Goal: Task Accomplishment & Management: Use online tool/utility

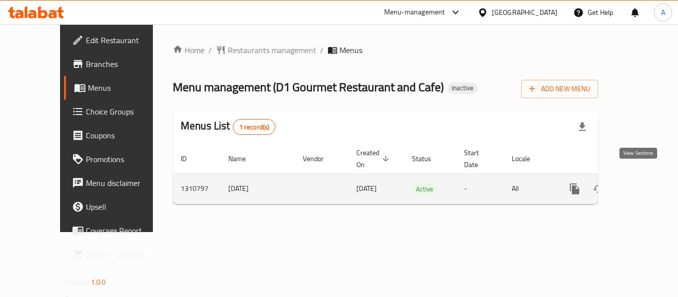
click at [634, 180] on link "enhanced table" at bounding box center [646, 189] width 24 height 24
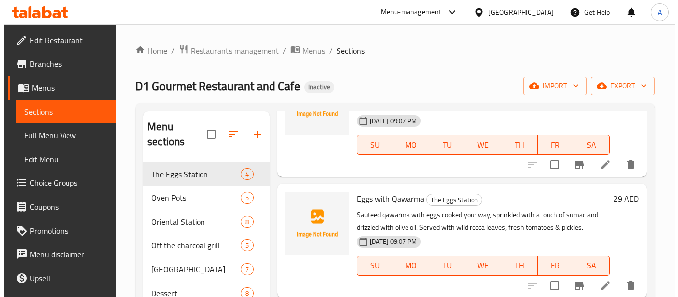
scroll to position [99, 0]
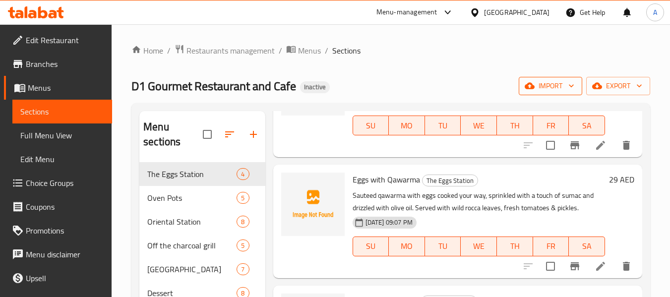
click at [568, 89] on icon "button" at bounding box center [572, 86] width 10 height 10
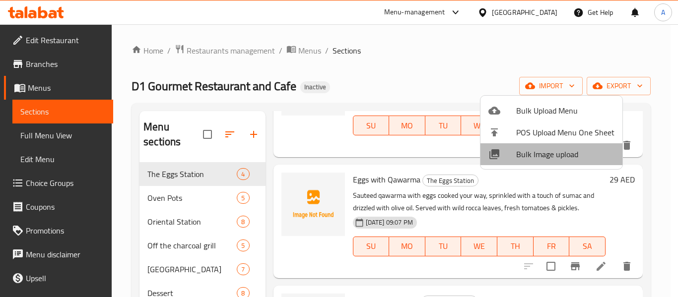
click at [557, 159] on span "Bulk Image upload" at bounding box center [565, 154] width 98 height 12
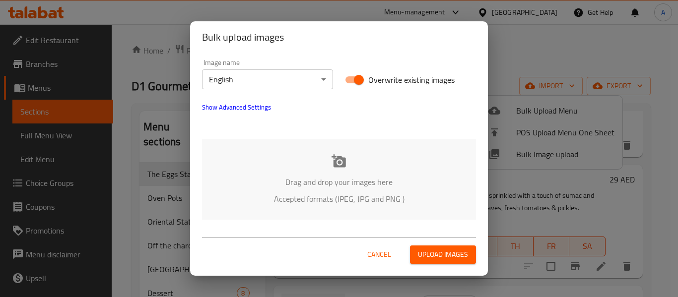
click at [325, 172] on div "Drag and drop your images here Accepted formats (JPEG, JPG and PNG )" at bounding box center [339, 179] width 274 height 81
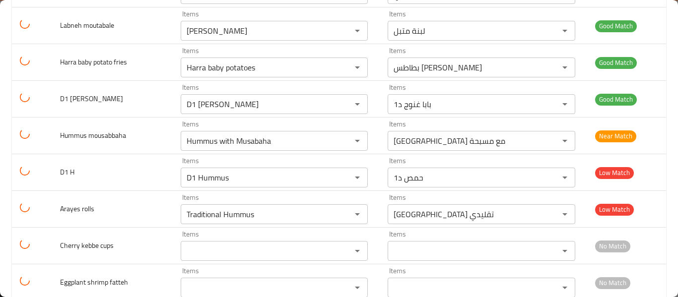
scroll to position [2034, 0]
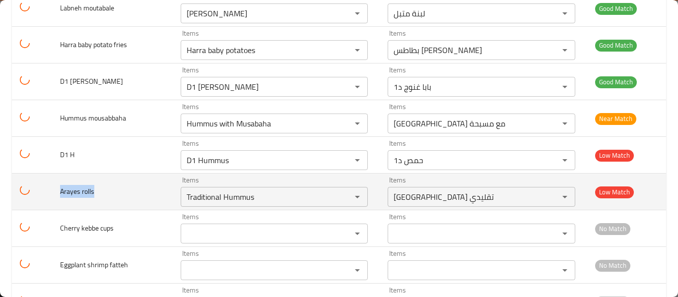
drag, startPoint x: 108, startPoint y: 194, endPoint x: 34, endPoint y: 197, distance: 74.0
click at [34, 197] on tr "Arayes rolls Items Traditional Hummus Items Items [GEOGRAPHIC_DATA] تقليدي Item…" at bounding box center [339, 192] width 654 height 37
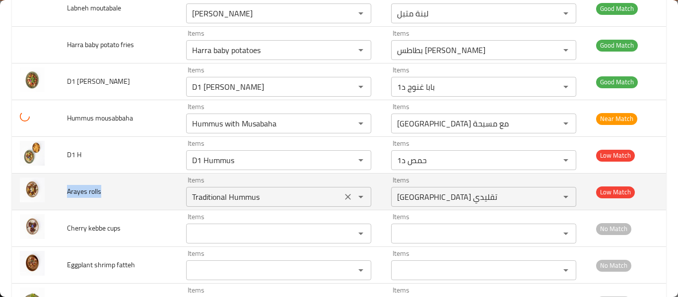
click at [295, 190] on rolls "Traditional Hummus" at bounding box center [264, 197] width 150 height 14
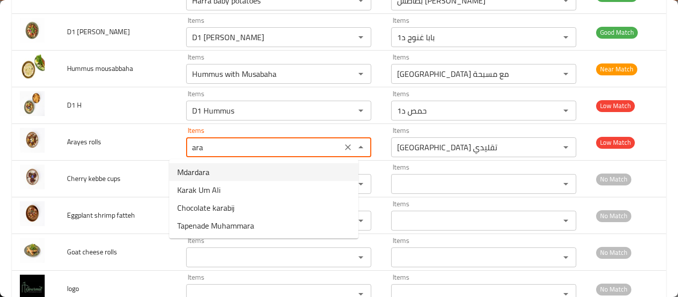
type rolls "Traditional Hummus"
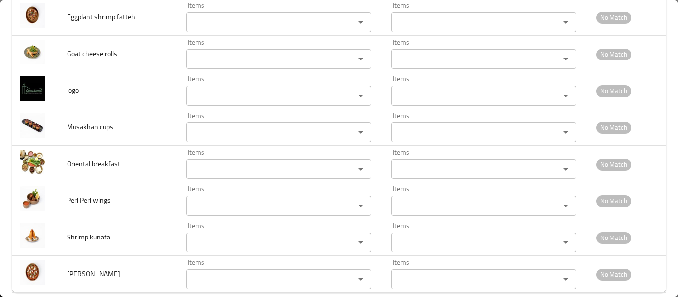
scroll to position [2297, 0]
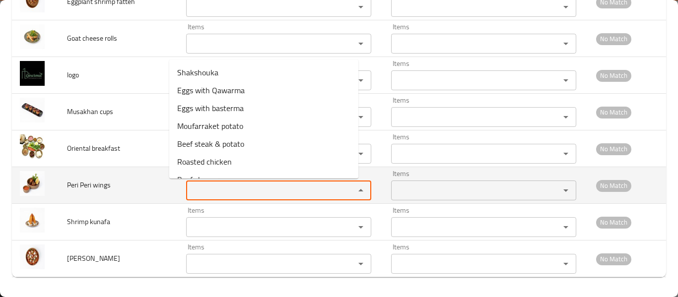
click at [274, 189] on wings "Items" at bounding box center [264, 191] width 150 height 14
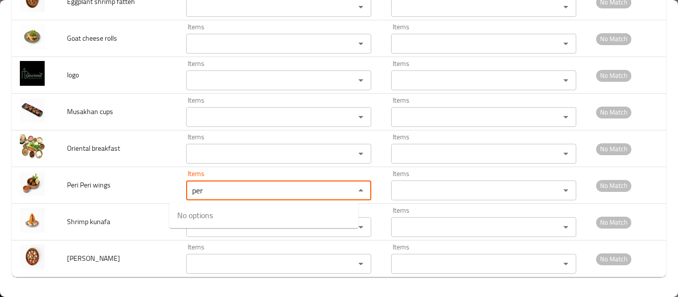
type wings "per"
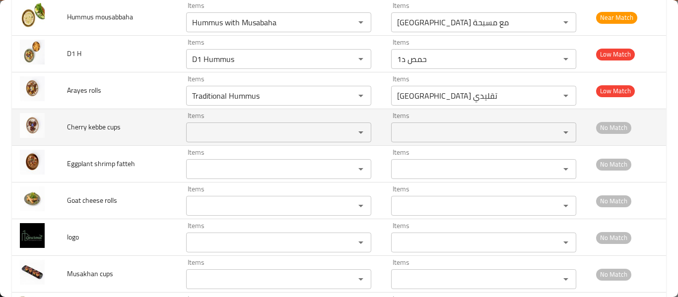
scroll to position [2099, 0]
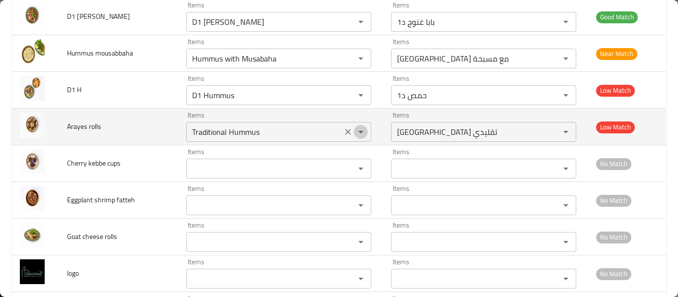
click at [355, 129] on icon "Open" at bounding box center [361, 132] width 12 height 12
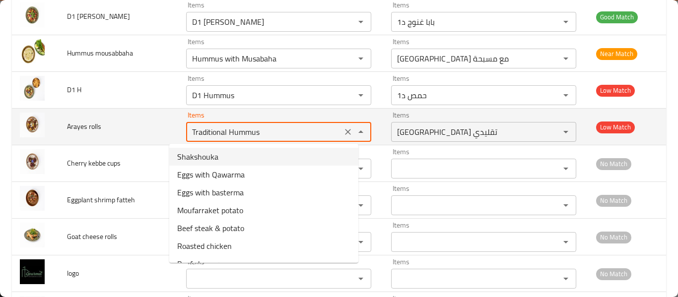
click at [266, 139] on rolls "Traditional Hummus" at bounding box center [264, 132] width 150 height 14
type rolls "Traditional Hummu"
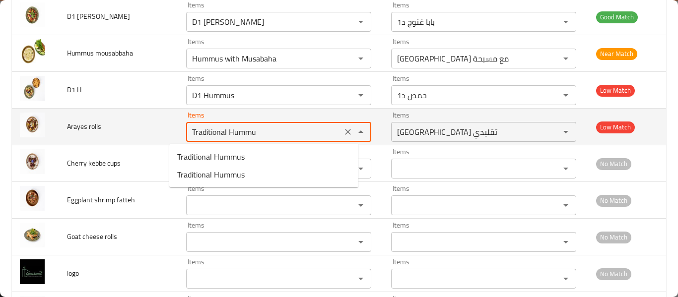
click at [343, 133] on icon "Clear" at bounding box center [348, 132] width 10 height 10
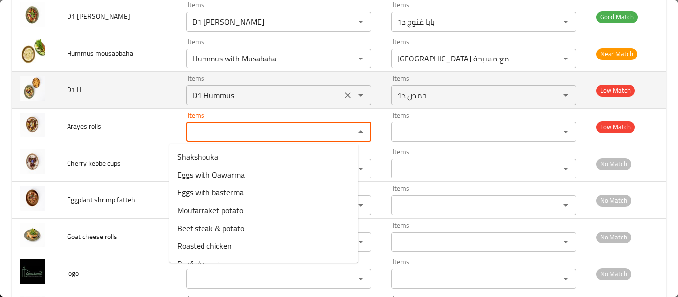
click at [343, 99] on icon "Clear" at bounding box center [348, 95] width 10 height 10
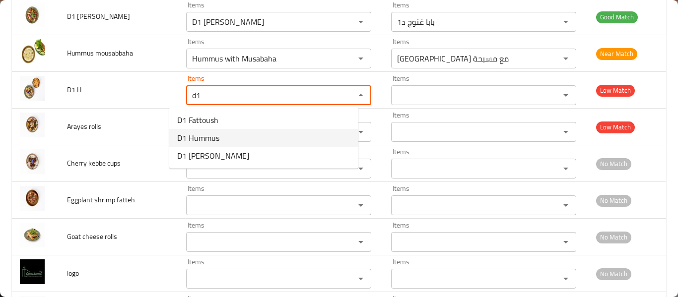
click at [234, 132] on H-option-1 "D1 Hummus" at bounding box center [263, 138] width 189 height 18
type H "D1 Hummus"
type H-ar "حمص د1"
type H "D1 Hummus"
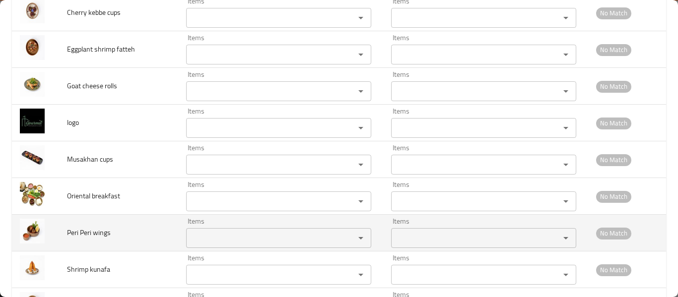
scroll to position [2297, 0]
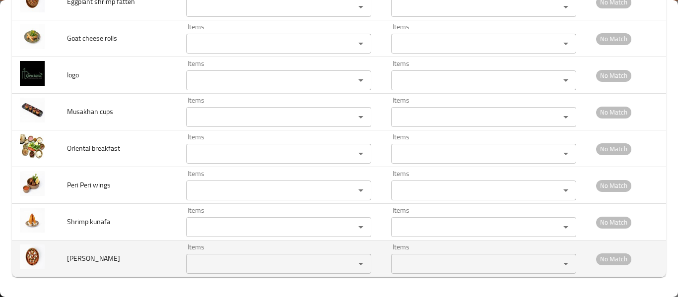
click at [206, 257] on harissa "Items" at bounding box center [264, 264] width 150 height 14
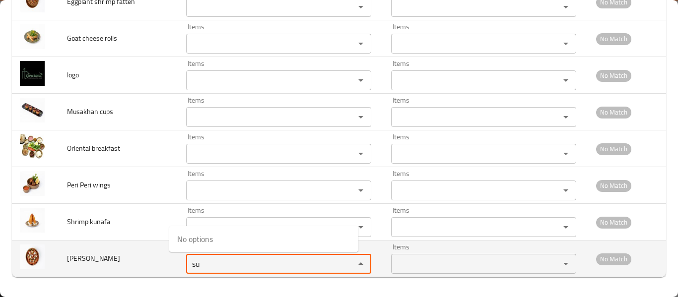
type harissa "s"
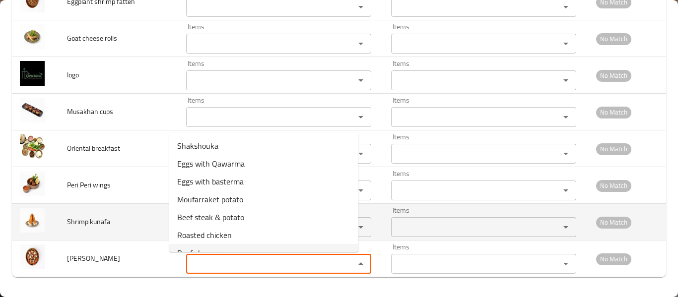
click at [32, 217] on img "enhanced table" at bounding box center [32, 220] width 25 height 25
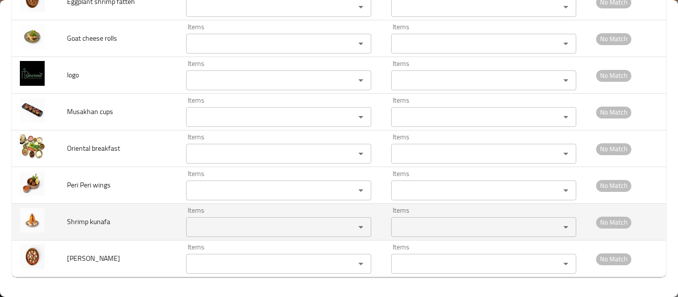
click at [238, 232] on kunafa "Items" at bounding box center [264, 227] width 150 height 14
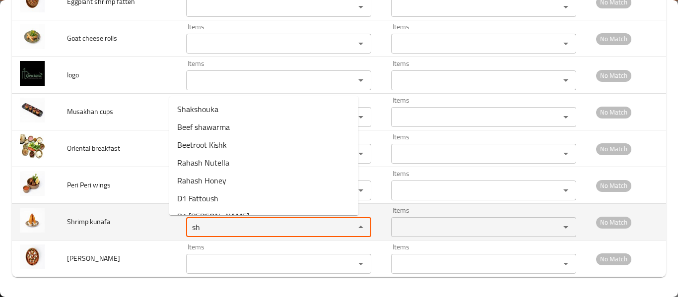
type kunafa "s"
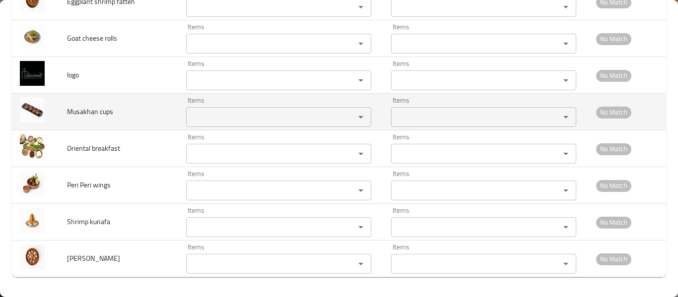
click at [90, 105] on td "Musakhan cups" at bounding box center [118, 112] width 119 height 37
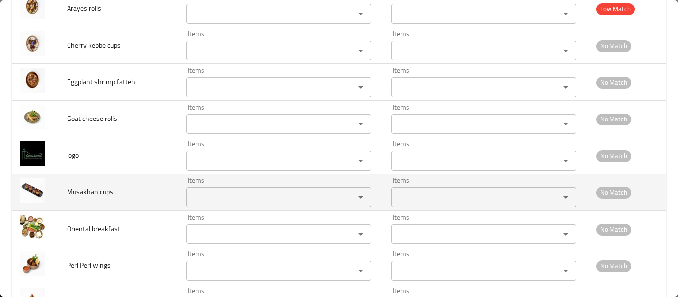
scroll to position [2198, 0]
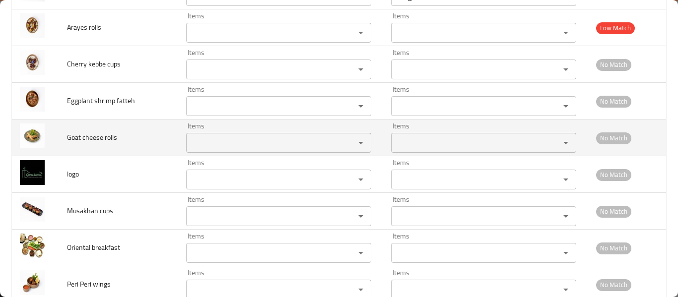
click at [195, 141] on rolls "Items" at bounding box center [264, 143] width 150 height 14
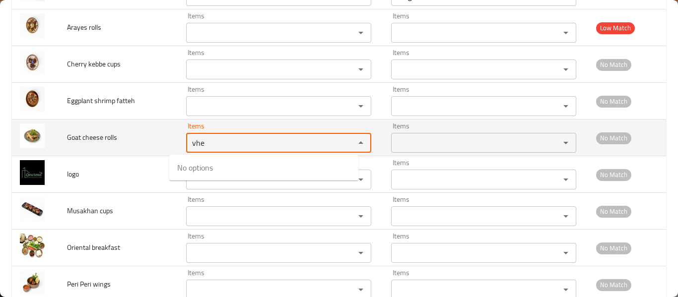
click at [195, 140] on rolls "vhe" at bounding box center [264, 143] width 150 height 14
type rolls "c"
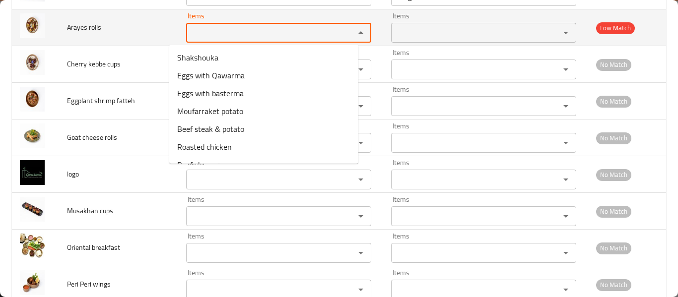
click at [217, 33] on rolls "Items" at bounding box center [264, 33] width 150 height 14
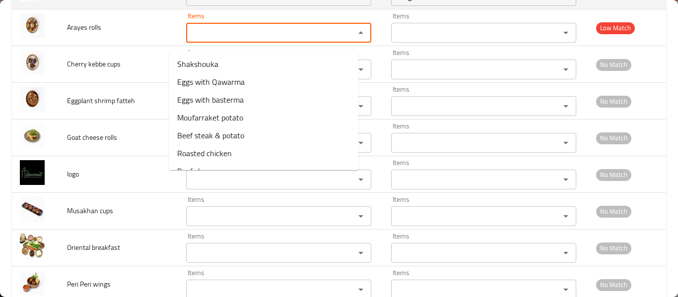
scroll to position [2149, 0]
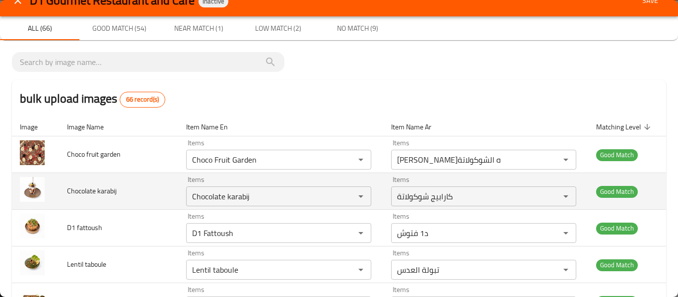
scroll to position [0, 0]
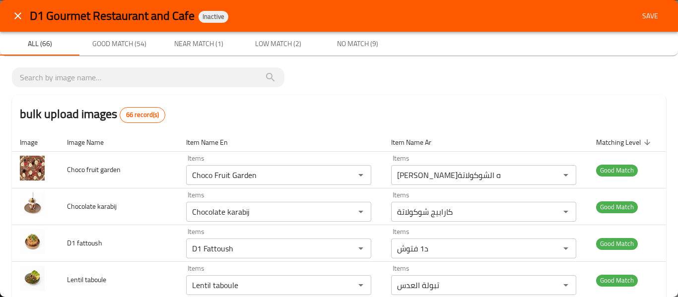
click at [648, 14] on span "Save" at bounding box center [650, 16] width 24 height 12
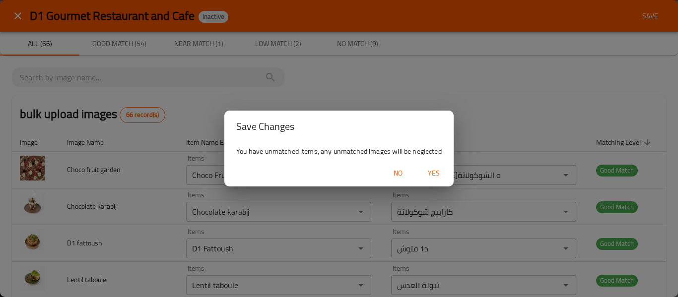
click at [430, 170] on span "Yes" at bounding box center [434, 173] width 24 height 12
